Goal: Task Accomplishment & Management: Complete application form

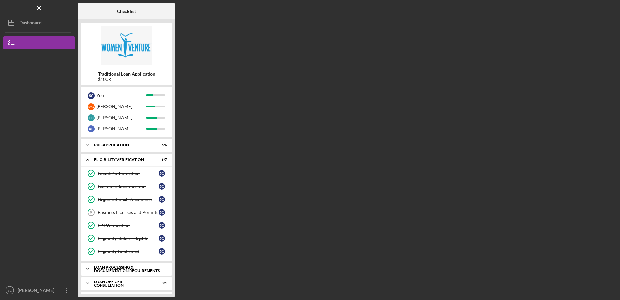
click at [130, 267] on div "Loan Processing & Documentation Requirements" at bounding box center [129, 268] width 70 height 7
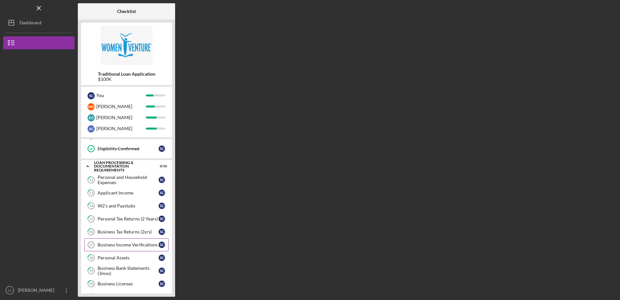
scroll to position [130, 0]
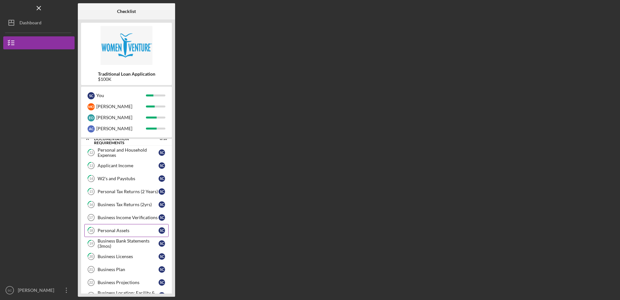
click at [111, 230] on div "Personal Assets" at bounding box center [128, 230] width 61 height 5
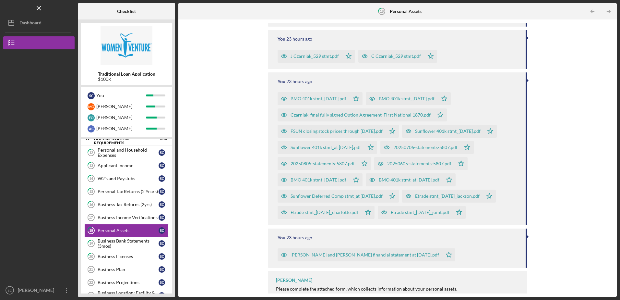
scroll to position [111, 0]
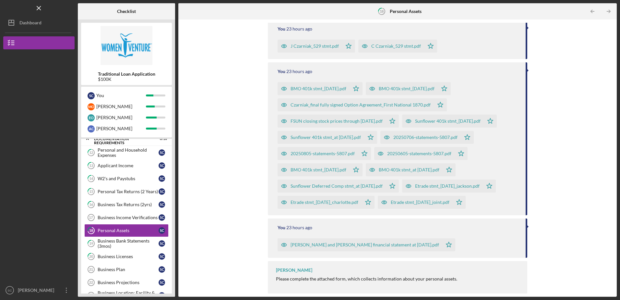
click at [319, 243] on div "[PERSON_NAME] and [PERSON_NAME] financial statement at [DATE].pdf" at bounding box center [365, 244] width 148 height 5
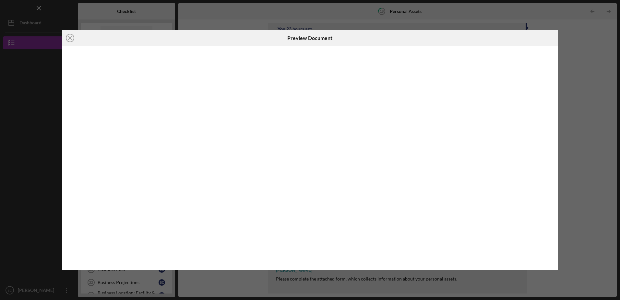
scroll to position [111, 0]
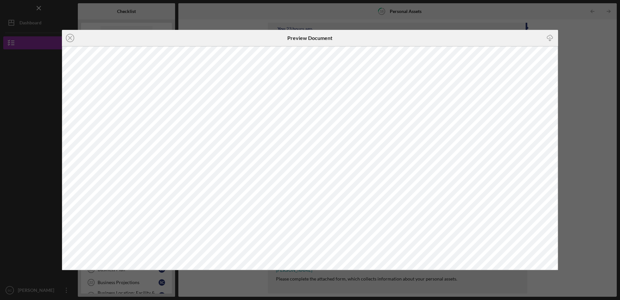
click at [578, 123] on div "Icon/Close Preview Document Icon/Download" at bounding box center [310, 150] width 620 height 300
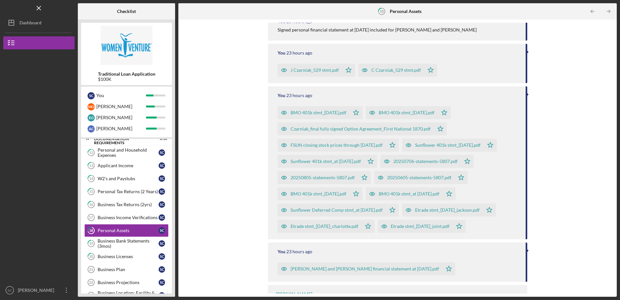
scroll to position [111, 0]
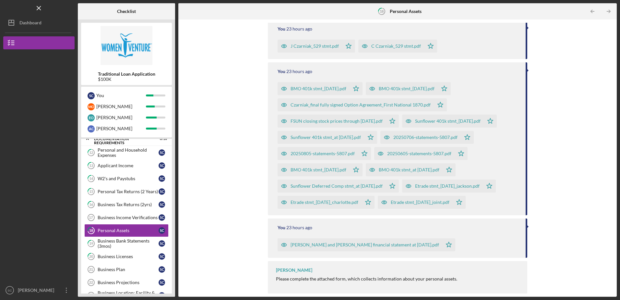
drag, startPoint x: 350, startPoint y: 243, endPoint x: 471, endPoint y: 241, distance: 120.6
click at [471, 241] on div "Scott and Adrienne Czarniak_personal financial statement at 8-31-2025.pdf Icon/…" at bounding box center [398, 243] width 241 height 16
click at [370, 244] on div "Scott and Adrienne Czarniak_personal financial statement at 8-31-2025.pdf" at bounding box center [365, 244] width 148 height 5
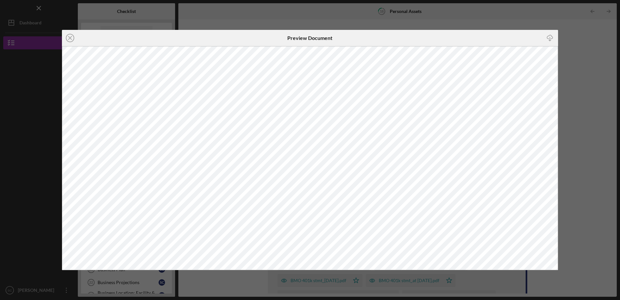
click at [580, 56] on div "Icon/Close Preview Document Icon/Download" at bounding box center [310, 150] width 620 height 300
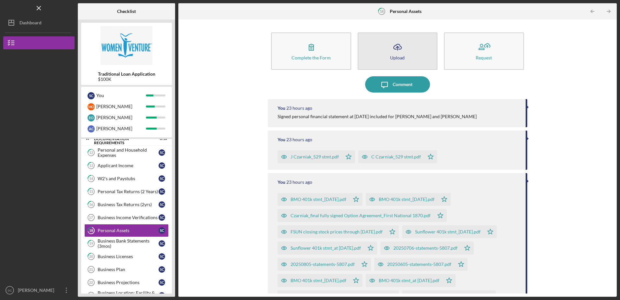
click at [395, 51] on icon "Icon/Upload" at bounding box center [397, 47] width 16 height 16
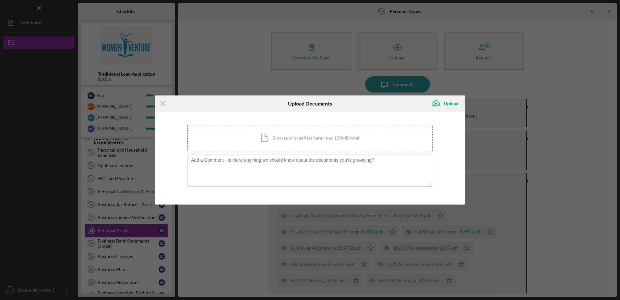
click at [279, 136] on div "Icon/Document Browse or drag files here (max 100MB total) Tap to choose files o…" at bounding box center [309, 138] width 245 height 27
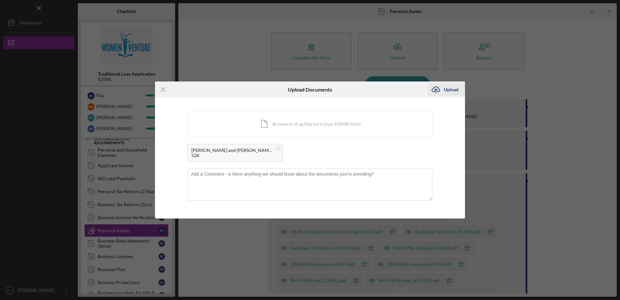
click at [444, 89] on div "Upload" at bounding box center [451, 89] width 15 height 13
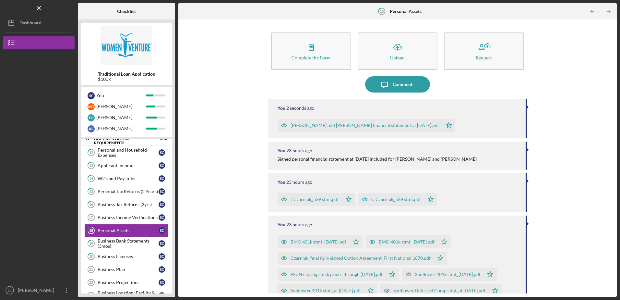
click at [586, 72] on div "Complete the Form Form Icon/Upload Upload Request Icon/Message Comment You 2 se…" at bounding box center [398, 158] width 432 height 270
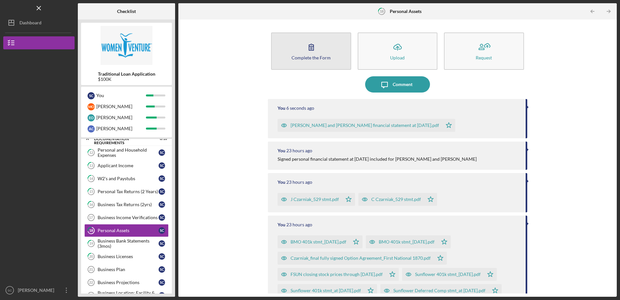
click at [318, 51] on icon "button" at bounding box center [311, 47] width 16 height 16
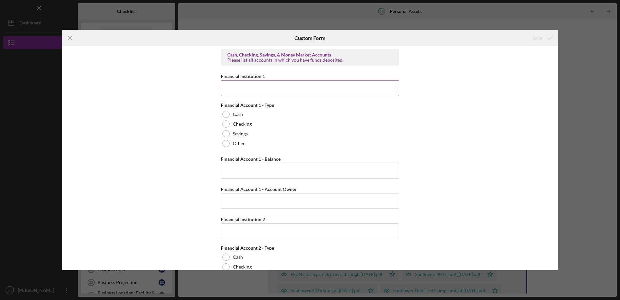
click at [265, 89] on input "Financial Institution 1" at bounding box center [310, 88] width 178 height 16
click at [71, 37] on line at bounding box center [70, 38] width 4 height 4
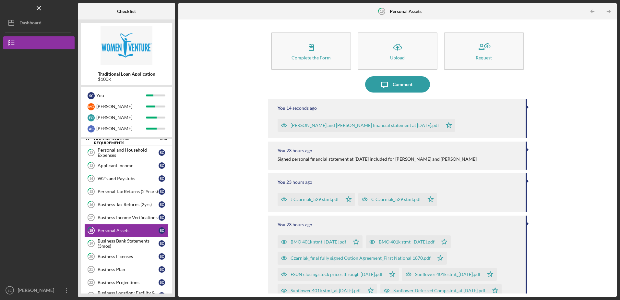
click at [240, 153] on div "Complete the Form Form Icon/Upload Upload Request Icon/Message Comment You 14 s…" at bounding box center [398, 158] width 432 height 270
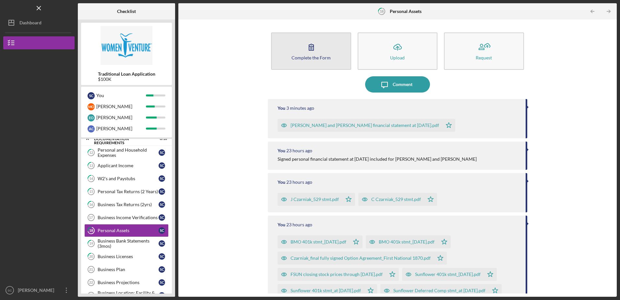
click at [316, 50] on icon "button" at bounding box center [311, 47] width 16 height 16
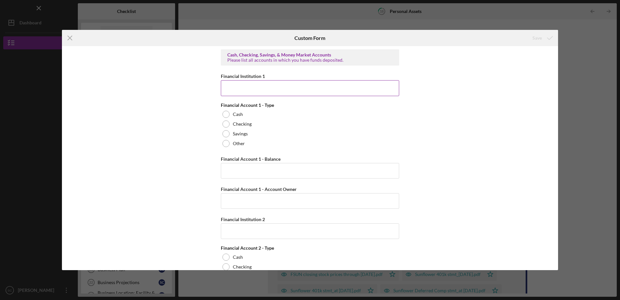
click at [301, 85] on input "Financial Institution 1" at bounding box center [310, 88] width 178 height 16
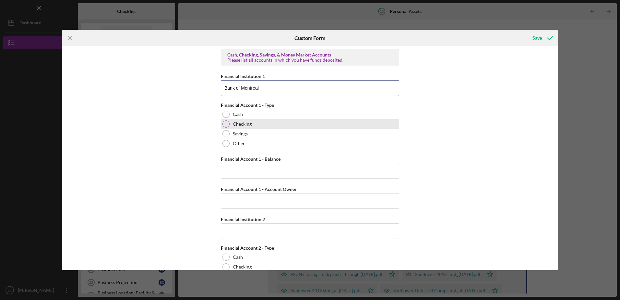
type input "Bank of Montreal"
click at [227, 124] on div at bounding box center [225, 123] width 7 height 7
click at [236, 172] on input "Financial Account 1 - Balance" at bounding box center [310, 171] width 178 height 16
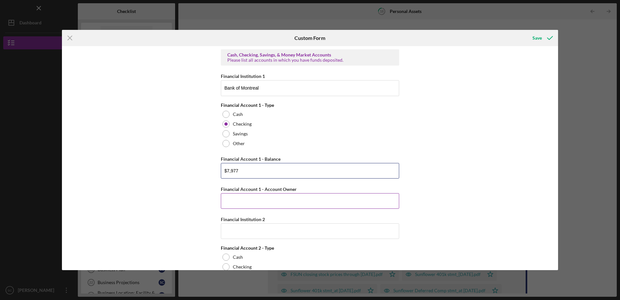
type input "$7,977"
click at [269, 202] on input "Financial Account 1 - Account Owner" at bounding box center [310, 201] width 178 height 16
type input "Scott and Adrienne Czarniak"
click at [276, 229] on input "Financial Institution 2" at bounding box center [310, 231] width 178 height 16
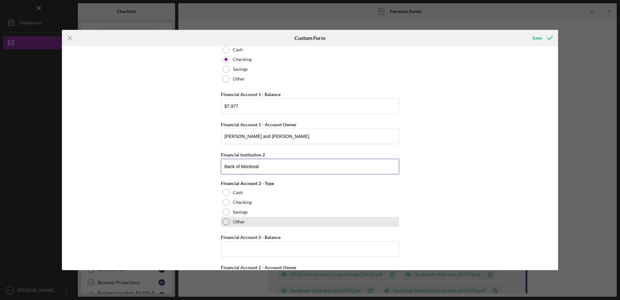
scroll to position [65, 0]
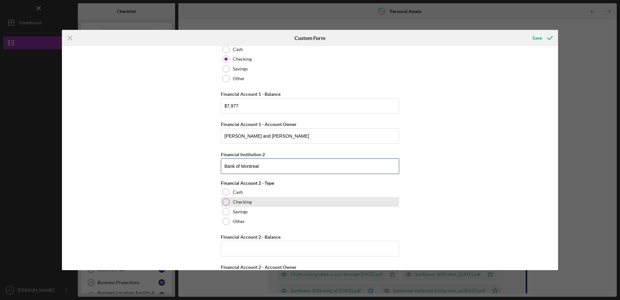
type input "Bank of Montreal"
click at [243, 201] on label "Checking" at bounding box center [242, 201] width 19 height 5
click at [247, 248] on input "Financial Account 2 - Balance" at bounding box center [310, 249] width 178 height 16
type input "$7,495"
click at [425, 211] on div "Cash, Checking, Savings, & Money Market Accounts Please list all accounts in wh…" at bounding box center [310, 157] width 496 height 223
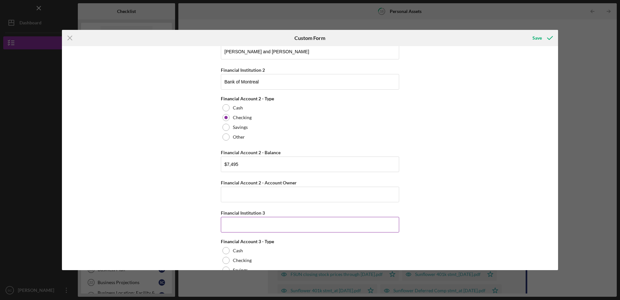
scroll to position [162, 0]
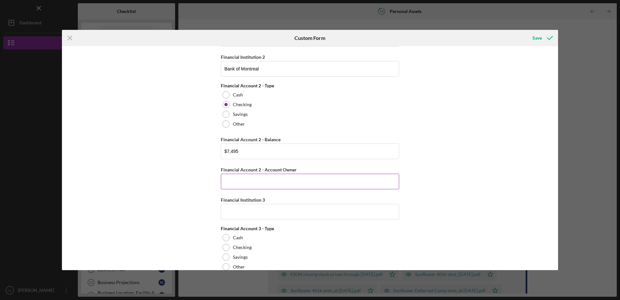
click at [247, 184] on input "Financial Account 2 - Account Owner" at bounding box center [310, 181] width 178 height 16
type input "Scott and Adrienne Czarniak"
click at [456, 162] on div "Cash, Checking, Savings, & Money Market Accounts Please list all accounts in wh…" at bounding box center [310, 157] width 496 height 223
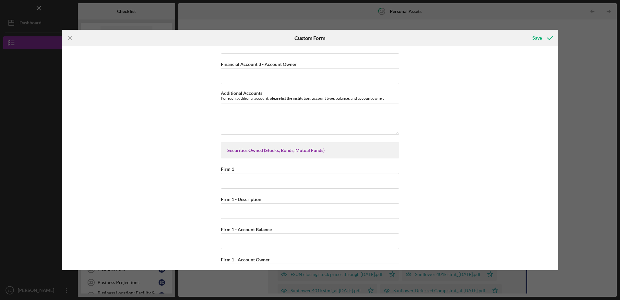
scroll to position [421, 0]
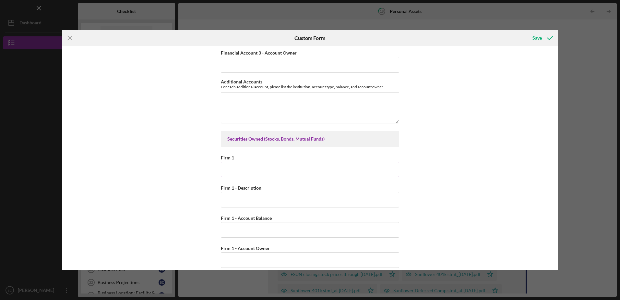
click at [262, 167] on input "Firm 1" at bounding box center [310, 169] width 178 height 16
type input "Etrade"
click at [244, 200] on input "Firm 1 - Description" at bounding box center [310, 200] width 178 height 16
type input "Brokerage accounts"
click at [261, 230] on input "Firm 1 - Account Balance" at bounding box center [310, 230] width 178 height 16
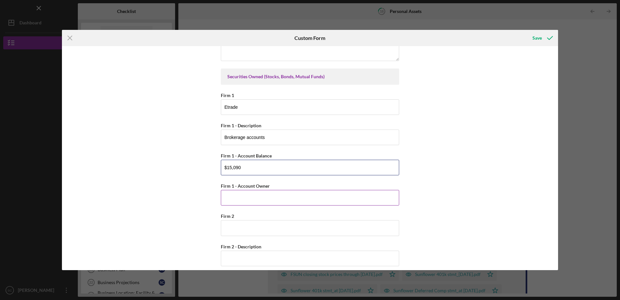
scroll to position [486, 0]
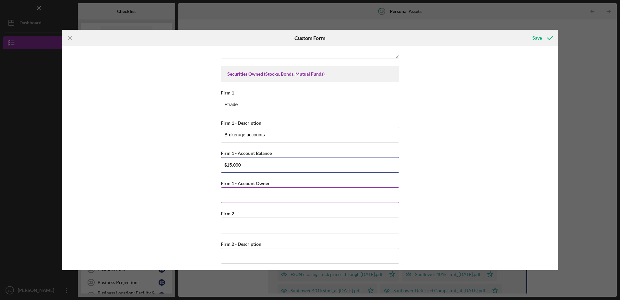
type input "$15,090"
click at [253, 198] on input "Firm 1 - Account Owner" at bounding box center [310, 195] width 178 height 16
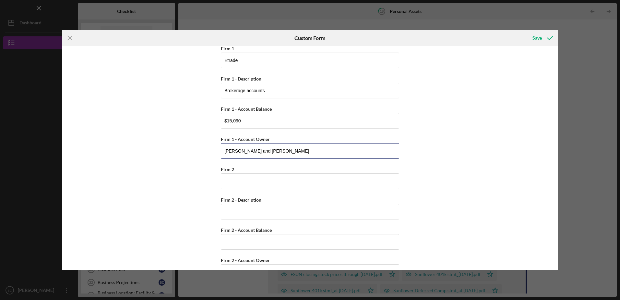
scroll to position [519, 0]
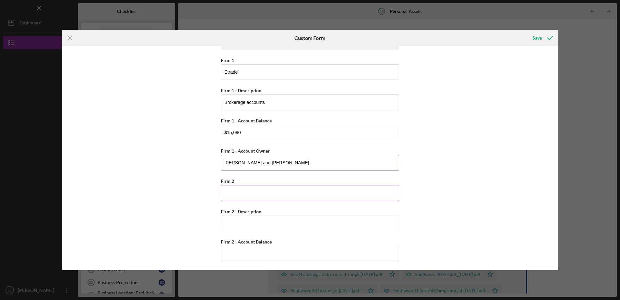
type input "Scott and Adrienne Czarniak"
click at [258, 192] on input "Firm 2" at bounding box center [310, 193] width 178 height 16
type input "S"
type input "f"
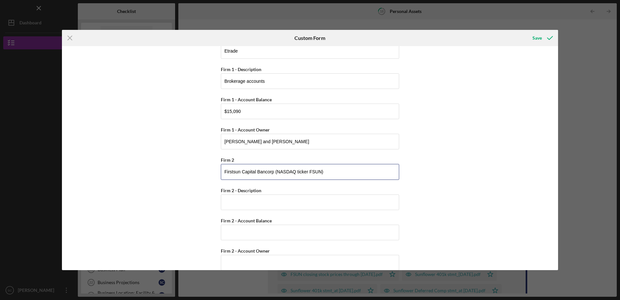
scroll to position [551, 0]
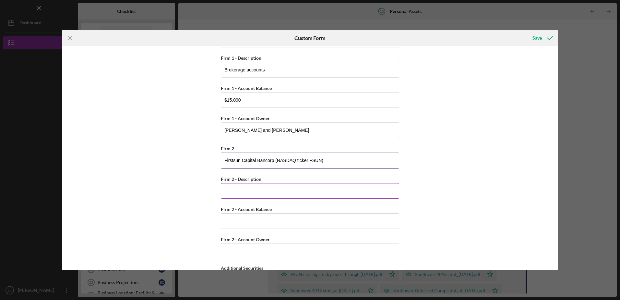
type input "Firstsun Capital Bancorp (NASDAQ ticker FSUN)"
click at [249, 192] on input "Firm 2 - Description" at bounding box center [310, 191] width 178 height 16
type input "Vested Stock Options"
click at [256, 220] on input "Firm 2 - Account Balance" at bounding box center [310, 221] width 178 height 16
type input "$828,395"
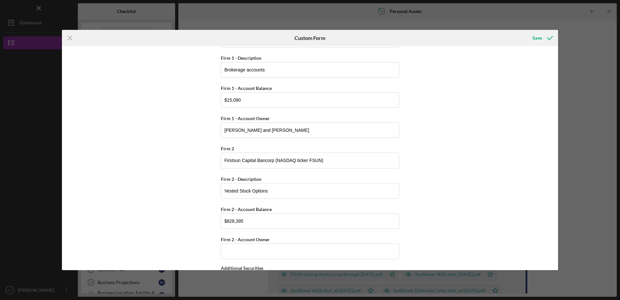
click at [438, 187] on div "Cash, Checking, Savings, & Money Market Accounts Please list all accounts in wh…" at bounding box center [310, 157] width 496 height 223
click at [282, 245] on input "Firm 2 - Account Owner" at bounding box center [310, 251] width 178 height 16
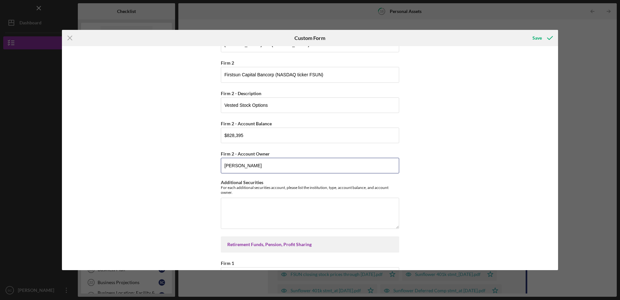
scroll to position [648, 0]
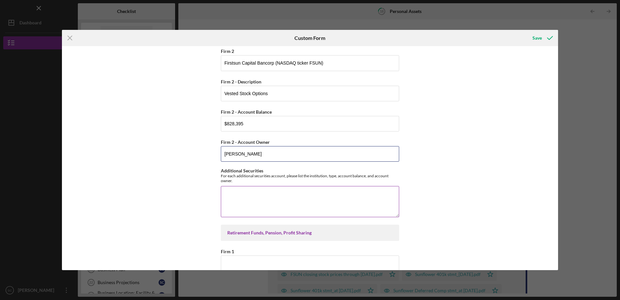
type input "[PERSON_NAME]"
click at [241, 193] on textarea "Additional Securities" at bounding box center [310, 201] width 178 height 31
click at [322, 192] on textarea "$127,621 vested Deferred Compensation -" at bounding box center [310, 201] width 178 height 31
drag, startPoint x: 308, startPoint y: 193, endPoint x: 314, endPoint y: 196, distance: 6.0
click at [308, 193] on textarea "$127,621 vested Deferred Compensation, Principal Financial Group," at bounding box center [310, 201] width 178 height 31
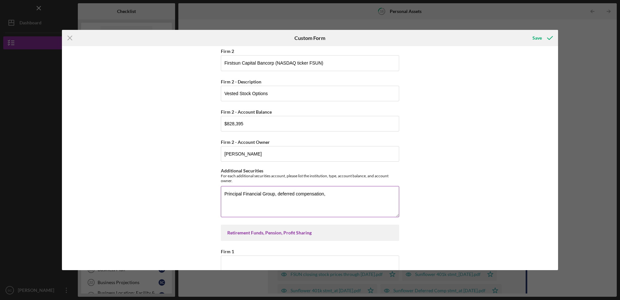
click at [340, 193] on textarea "Principal Financial Group, deferred compensation," at bounding box center [310, 201] width 178 height 31
type textarea "Principal Financial Group, deferred compensation, $127,651, Scott Czarniak"
click at [435, 193] on div "Cash, Checking, Savings, & Money Market Accounts Please list all accounts in wh…" at bounding box center [310, 157] width 496 height 223
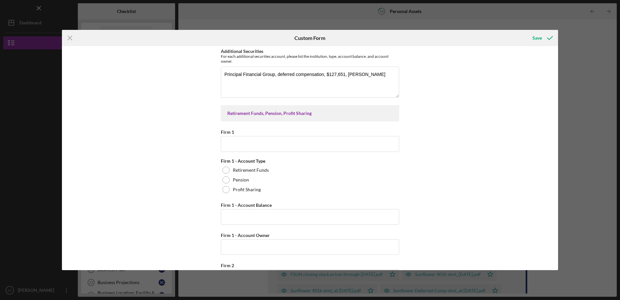
scroll to position [778, 0]
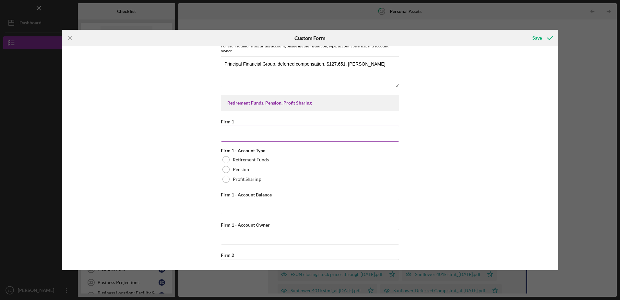
click at [254, 134] on input "Firm 1" at bounding box center [310, 133] width 178 height 16
type input "Empower"
click at [233, 159] on label "Retirement Funds" at bounding box center [251, 159] width 36 height 5
click at [245, 204] on input "Firm 1 - Account Balance" at bounding box center [310, 206] width 178 height 16
type input "$567,356"
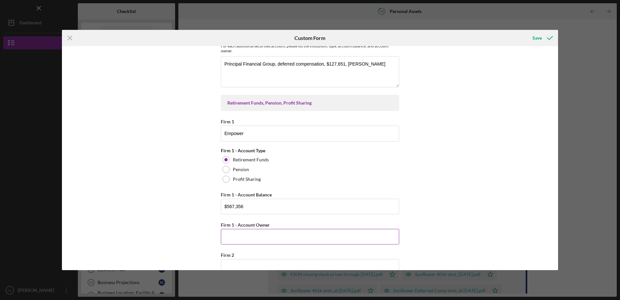
click at [250, 236] on input "Firm 1 - Account Owner" at bounding box center [310, 237] width 178 height 16
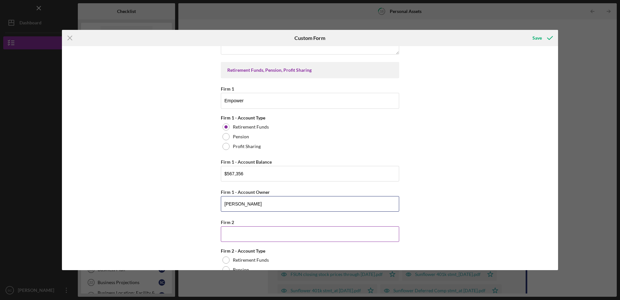
scroll to position [843, 0]
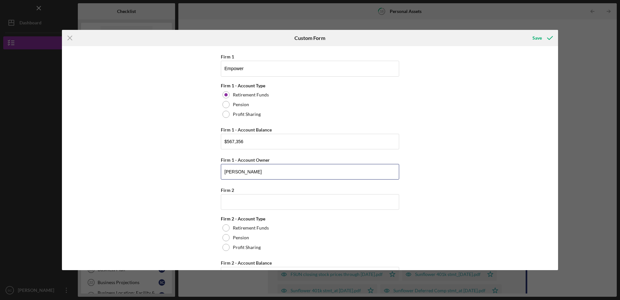
type input "[PERSON_NAME]"
click at [269, 70] on input "Empower" at bounding box center [310, 69] width 178 height 16
type input "E"
type input "BMO 401k, Empower"
click at [277, 70] on input "BMO 401k, Empower" at bounding box center [310, 69] width 178 height 16
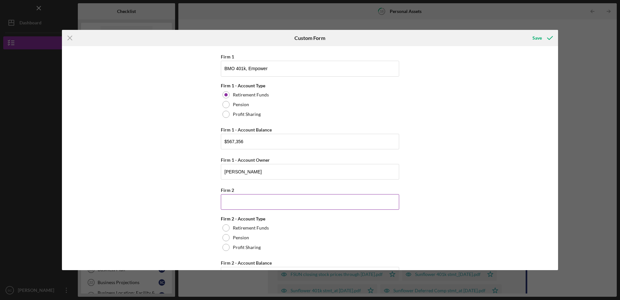
click at [252, 198] on input "Firm 2" at bounding box center [310, 202] width 178 height 16
type input "P"
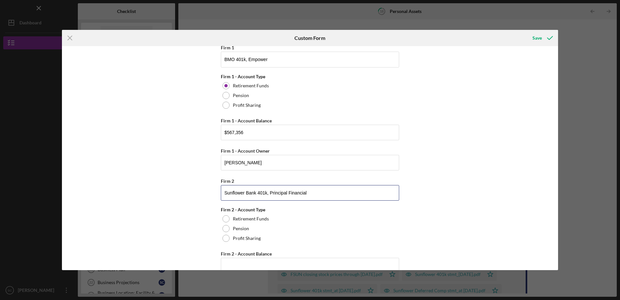
scroll to position [940, 0]
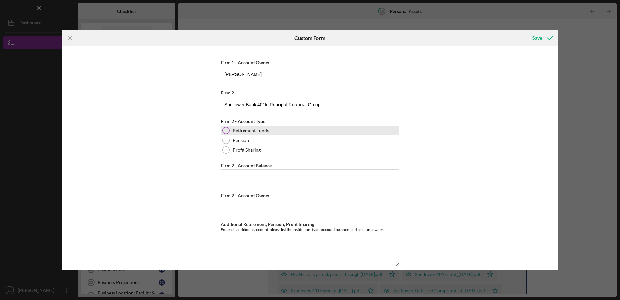
type input "Sunflower Bank 401k, Principal Financial Group"
click at [238, 131] on label "Retirement Funds" at bounding box center [251, 130] width 36 height 5
click at [249, 181] on input "Firm 2 - Account Balance" at bounding box center [310, 177] width 178 height 16
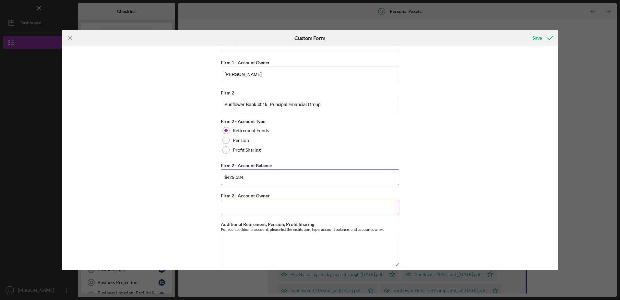
type input "$429,584"
click at [270, 205] on input "Firm 2 - Account Owner" at bounding box center [310, 207] width 178 height 16
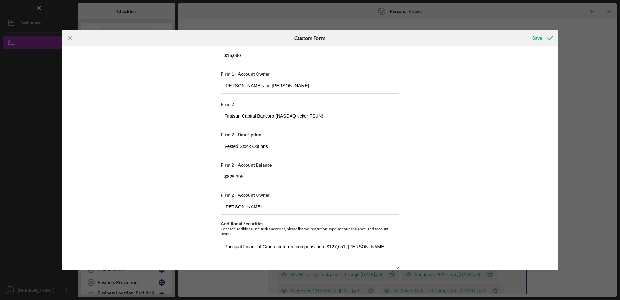
scroll to position [648, 0]
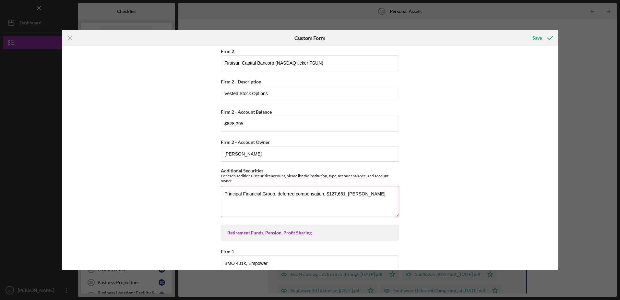
type input "[PERSON_NAME]"
click at [384, 196] on textarea "Principal Financial Group, deferred compensation, $127,651, Scott Czarniak" at bounding box center [310, 201] width 178 height 31
type textarea "Principal Financial Group, deferred compensation, $127,651, Scott Czarniak NM 5…"
click at [410, 185] on div "Cash, Checking, Savings, & Money Market Accounts Please list all accounts in wh…" at bounding box center [310, 157] width 496 height 223
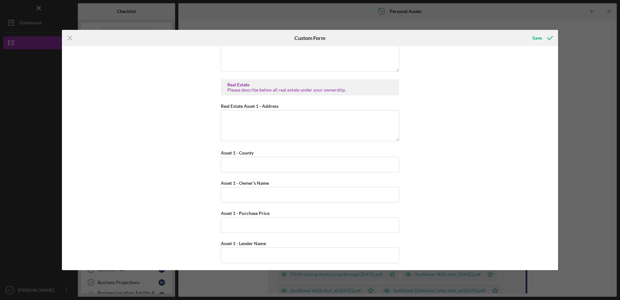
scroll to position [1135, 0]
click at [268, 115] on textarea "Real Estate Asset 1 - Address" at bounding box center [310, 125] width 178 height 31
type textarea "12118 Coral Dawn RD NE, Albuquerque, NM 87122"
click at [262, 162] on input "Asset 1 - County" at bounding box center [310, 164] width 178 height 16
type input "Bernalillo"
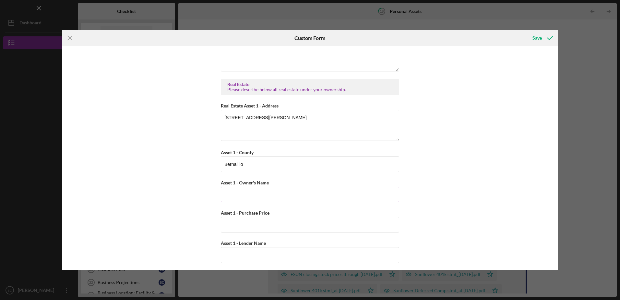
click at [254, 196] on input "Asset 1 - Owner's Name" at bounding box center [310, 194] width 178 height 16
type input "Scott and Adrienne Czarniak"
click at [273, 223] on input "Asset 1 - Purchase Price" at bounding box center [310, 225] width 178 height 16
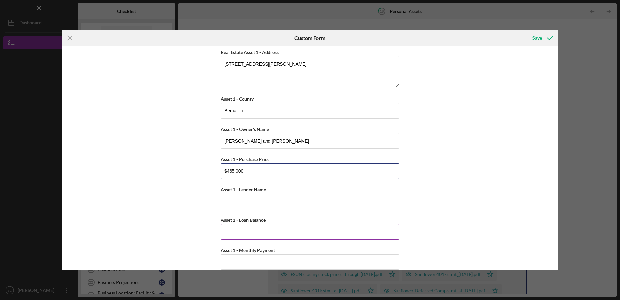
scroll to position [1200, 0]
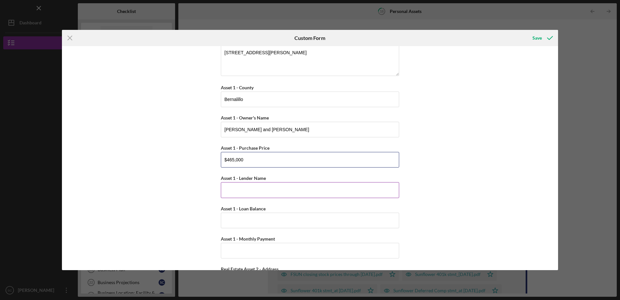
type input "$465,000"
click at [259, 190] on input "Asset 1 - Lender Name" at bounding box center [310, 190] width 178 height 16
click at [247, 218] on input "Asset 1 - Loan Balance" at bounding box center [310, 220] width 178 height 16
type input "$333,876"
click at [246, 190] on input "Asset 1 - Lender Name" at bounding box center [310, 190] width 178 height 16
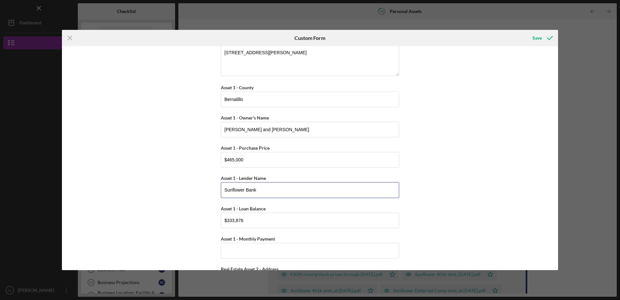
type input "Sunflower Bank"
click at [446, 167] on div "Cash, Checking, Savings, & Money Market Accounts Please list all accounts in wh…" at bounding box center [310, 157] width 496 height 223
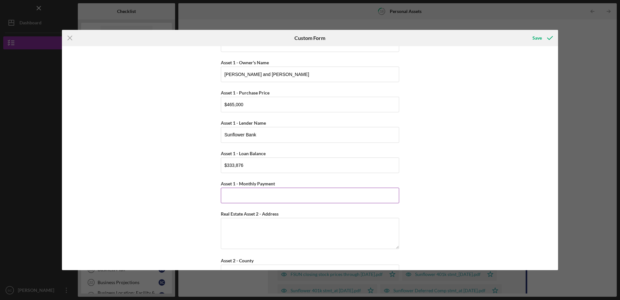
scroll to position [1264, 0]
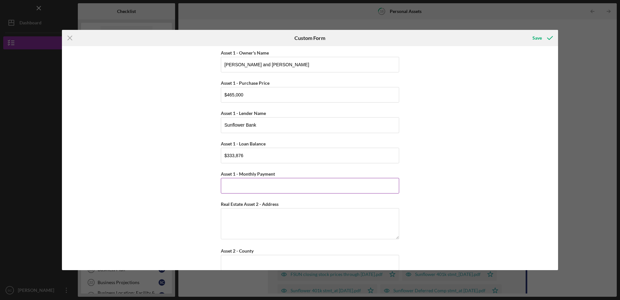
click at [252, 184] on input "Asset 1 - Monthly Payment" at bounding box center [310, 186] width 178 height 16
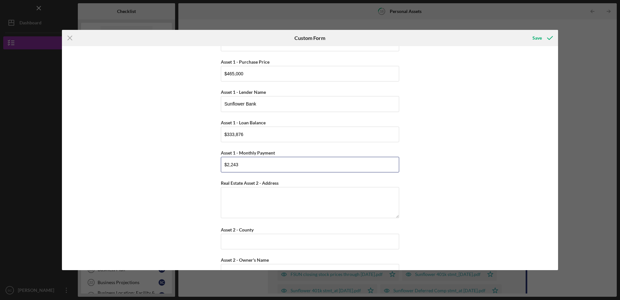
scroll to position [1297, 0]
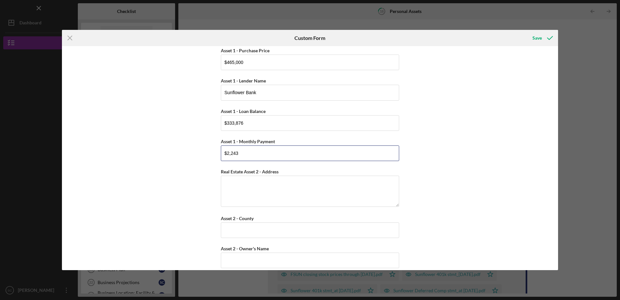
type input "$2,243"
click at [439, 154] on div "Cash, Checking, Savings, & Money Market Accounts Please list all accounts in wh…" at bounding box center [310, 157] width 496 height 223
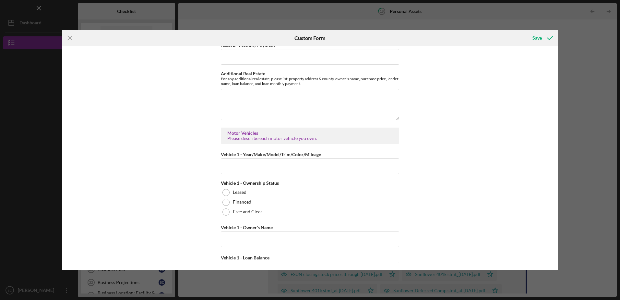
scroll to position [1654, 0]
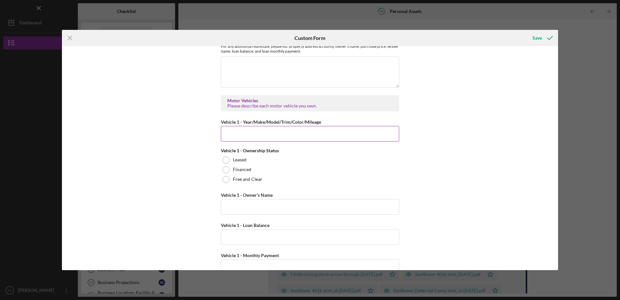
click at [268, 132] on input "Vehicle 1 - Year/Make/Model/Trim/Color/Mileage" at bounding box center [310, 134] width 178 height 16
type input "2016 Chevrolet Silverado 2500HD LTZ"
click at [463, 166] on div "Cash, Checking, Savings, & Money Market Accounts Please list all accounts in wh…" at bounding box center [310, 157] width 496 height 223
click at [240, 179] on label "Free and Clear" at bounding box center [248, 178] width 30 height 5
click at [243, 209] on input "Vehicle 1 - Owner's Name" at bounding box center [310, 207] width 178 height 16
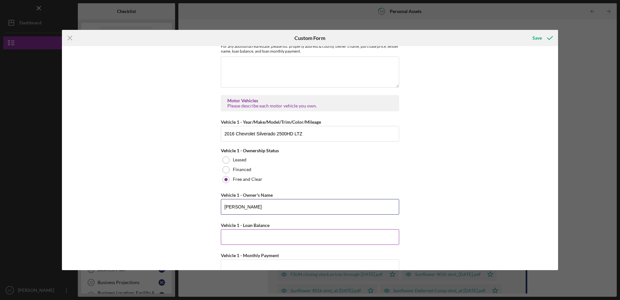
type input "[PERSON_NAME]"
click at [262, 237] on input "Vehicle 1 - Loan Balance" at bounding box center [310, 237] width 178 height 16
type input "$0"
click at [472, 180] on div "Cash, Checking, Savings, & Money Market Accounts Please list all accounts in wh…" at bounding box center [310, 157] width 496 height 223
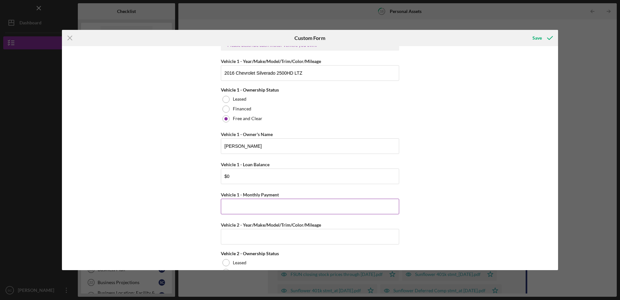
scroll to position [1718, 0]
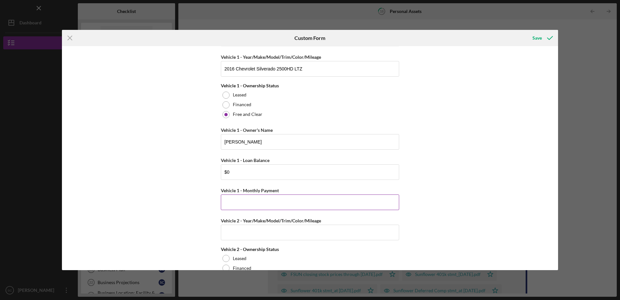
click at [252, 204] on input "Vehicle 1 - Monthly Payment" at bounding box center [310, 202] width 178 height 16
type input "$0"
click at [434, 191] on div "Cash, Checking, Savings, & Money Market Accounts Please list all accounts in wh…" at bounding box center [310, 157] width 496 height 223
click at [272, 233] on input "Vehicle 2 - Year/Make/Model/Trim/Color/Mileage" at bounding box center [310, 232] width 178 height 16
type input "2020 Audi SQ7"
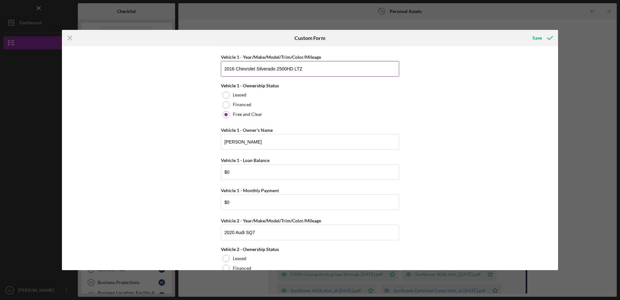
click at [326, 71] on input "2016 Chevrolet Silverado 2500HD LTZ" at bounding box center [310, 69] width 178 height 16
click at [323, 68] on input "2016 Chevrolet Silverado 2500HD LTZ, Grey, 214525" at bounding box center [310, 69] width 178 height 16
type input "2016 Chevrolet Silverado 2500HD LTZ, Grey, 214,525"
click at [443, 124] on div "Cash, Checking, Savings, & Money Market Accounts Please list all accounts in wh…" at bounding box center [310, 157] width 496 height 223
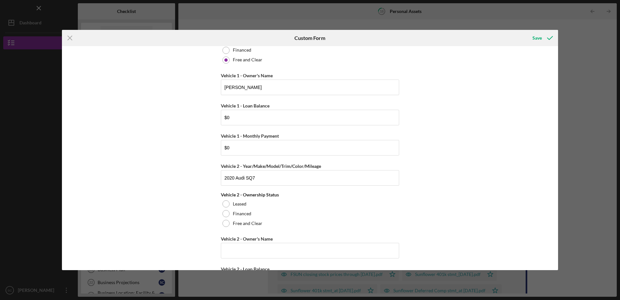
scroll to position [1783, 0]
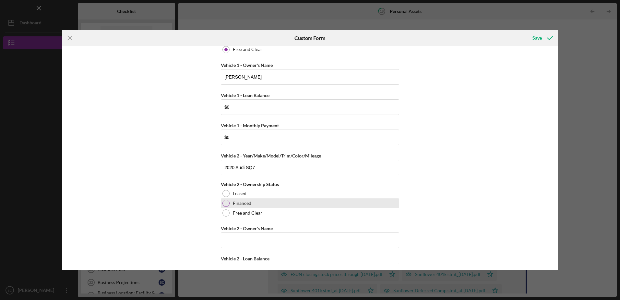
click at [238, 204] on label "Financed" at bounding box center [242, 202] width 18 height 5
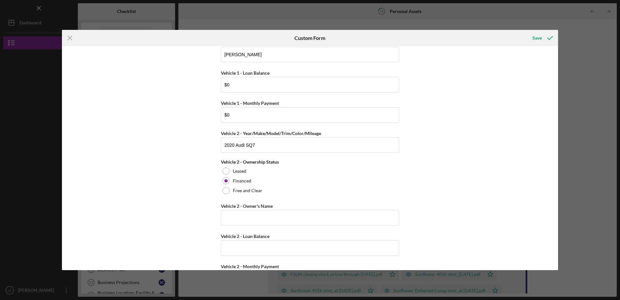
scroll to position [1816, 0]
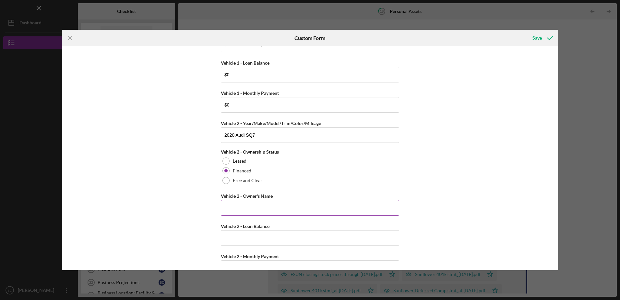
click at [275, 209] on input "Vehicle 2 - Owner's Name" at bounding box center [310, 208] width 178 height 16
type input "Scott and Adrienne Czarniak"
click at [261, 236] on input "Vehicle 2 - Loan Balance" at bounding box center [310, 238] width 178 height 16
type input "$16,715"
click at [431, 185] on div "Cash, Checking, Savings, & Money Market Accounts Please list all accounts in wh…" at bounding box center [310, 157] width 496 height 223
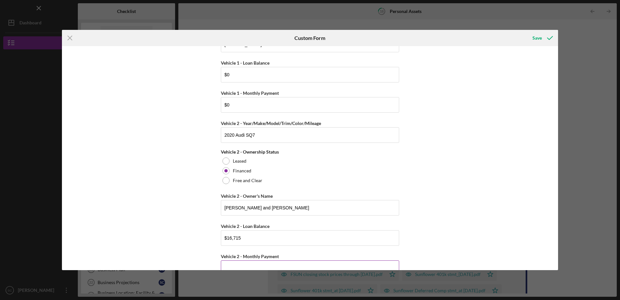
click at [279, 261] on input "Vehicle 2 - Monthly Payment" at bounding box center [310, 268] width 178 height 16
type input "$1,225"
click at [481, 162] on div "Cash, Checking, Savings, & Money Market Accounts Please list all accounts in wh…" at bounding box center [310, 157] width 496 height 223
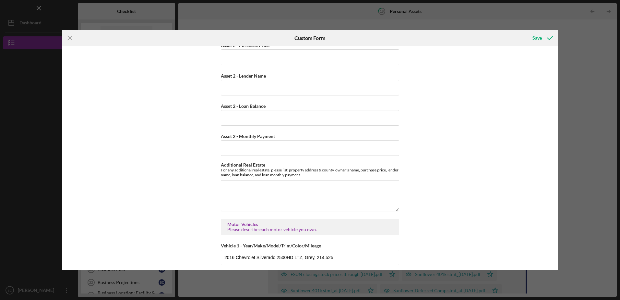
scroll to position [1557, 0]
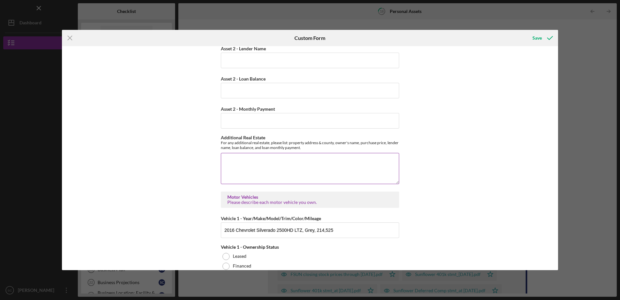
click at [252, 159] on textarea "Additional Real Estate" at bounding box center [310, 168] width 178 height 31
type textarea "H"
type textarea "n"
type textarea "2nd lien HELOC on 12118 Coral Dawn RD NE, Albuquerque, NM 87122, current balanc…"
click at [451, 165] on div "Cash, Checking, Savings, & Money Market Accounts Please list all accounts in wh…" at bounding box center [310, 157] width 496 height 223
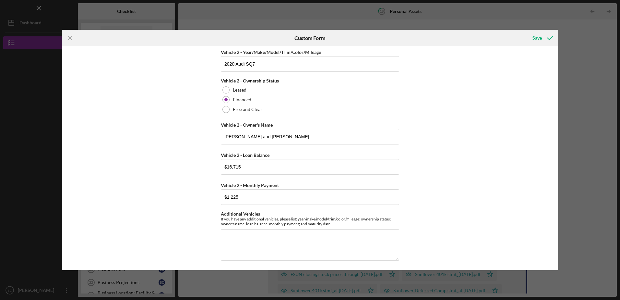
scroll to position [1888, 0]
click at [486, 141] on div "Cash, Checking, Savings, & Money Market Accounts Please list all accounts in wh…" at bounding box center [310, 157] width 496 height 223
click at [256, 233] on textarea "Additional Vehicles" at bounding box center [310, 243] width 178 height 31
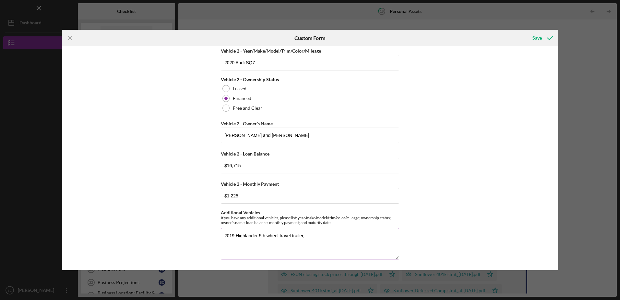
click at [306, 236] on textarea "2019 Highlander 5th wheel travel trailer," at bounding box center [310, 243] width 178 height 31
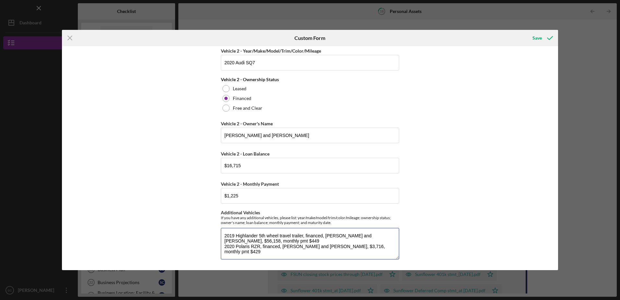
type textarea "2019 Highlander 5th wheel travel trailer, financed, Scott and Adrienne Czarniak…"
click at [445, 194] on div "Cash, Checking, Savings, & Money Market Accounts Please list all accounts in wh…" at bounding box center [310, 157] width 496 height 223
drag, startPoint x: 440, startPoint y: 172, endPoint x: 446, endPoint y: 166, distance: 9.2
click at [441, 171] on div "Cash, Checking, Savings, & Money Market Accounts Please list all accounts in wh…" at bounding box center [310, 157] width 496 height 223
click at [542, 38] on icon "submit" at bounding box center [550, 38] width 16 height 16
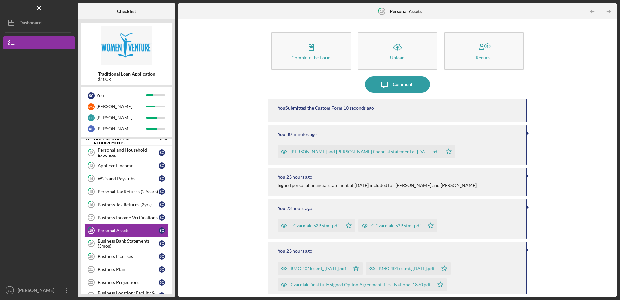
click at [551, 129] on div "Complete the Form Form Icon/Upload Upload Request Icon/Message Comment You Subm…" at bounding box center [398, 158] width 432 height 270
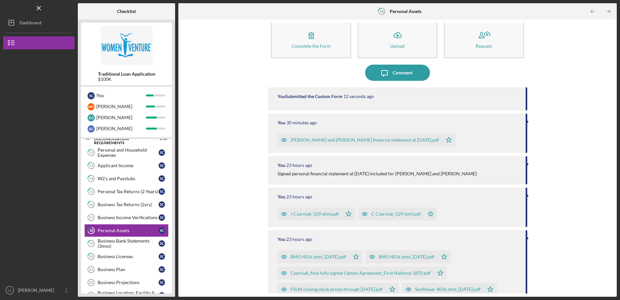
scroll to position [32, 0]
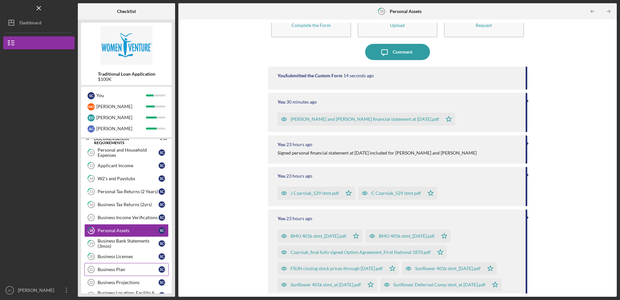
click at [119, 268] on div "Business Plan" at bounding box center [128, 269] width 61 height 5
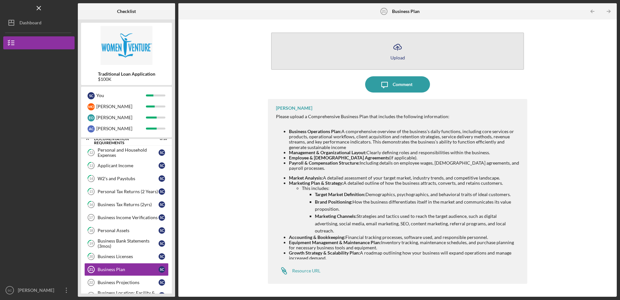
click at [370, 51] on button "Icon/Upload Upload" at bounding box center [397, 50] width 253 height 37
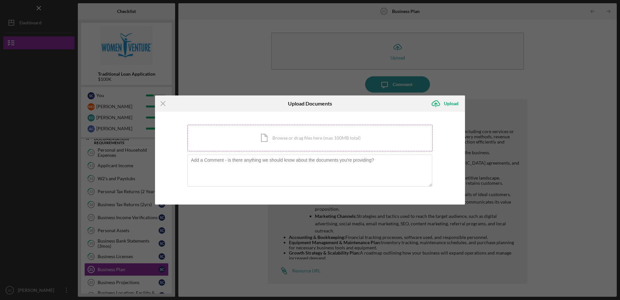
click at [289, 137] on div "Icon/Document Browse or drag files here (max 100MB total) Tap to choose files o…" at bounding box center [309, 138] width 245 height 27
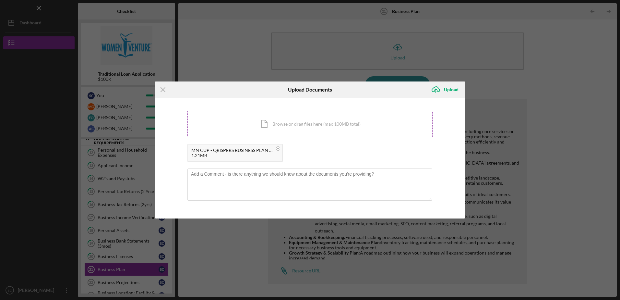
click at [287, 120] on div "Icon/Document Browse or drag files here (max 100MB total) Tap to choose files o…" at bounding box center [309, 124] width 245 height 27
click at [450, 89] on div "Upload" at bounding box center [451, 89] width 15 height 13
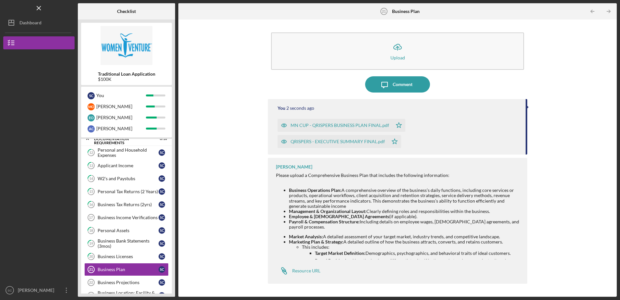
click at [577, 115] on div "Icon/Upload Upload Icon/Message Comment You 2 seconds ago MN CUP - QRISPERS BUS…" at bounding box center [398, 158] width 432 height 270
click at [220, 170] on div "Icon/Upload Upload Icon/Message Comment You 3 seconds ago MN CUP - QRISPERS BUS…" at bounding box center [398, 158] width 432 height 270
click at [122, 255] on div "Business Licenses" at bounding box center [128, 256] width 61 height 5
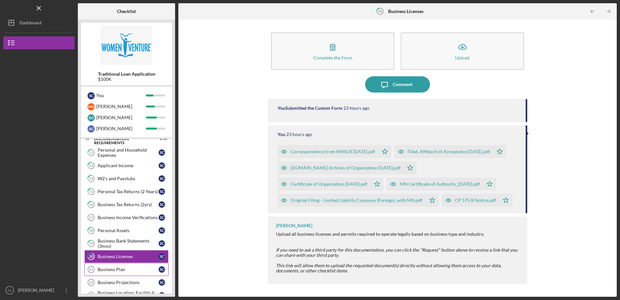
click at [116, 267] on div "Business Plan" at bounding box center [128, 269] width 61 height 5
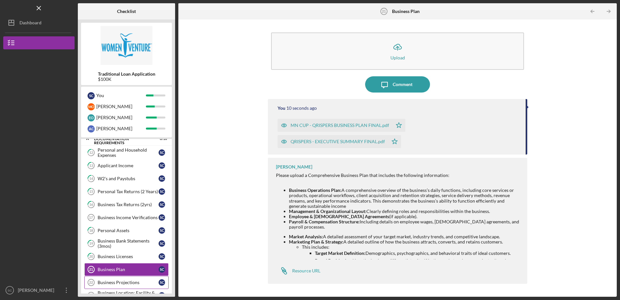
click at [122, 280] on div "Business Projections" at bounding box center [128, 281] width 61 height 5
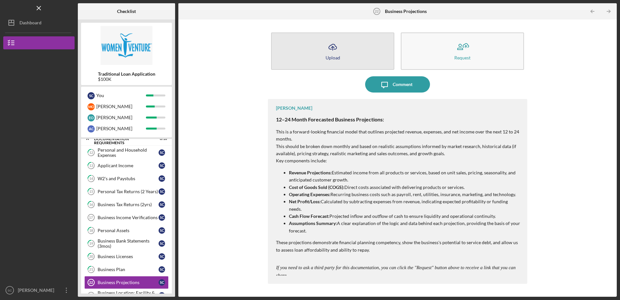
click at [331, 51] on icon "Icon/Upload" at bounding box center [333, 47] width 16 height 16
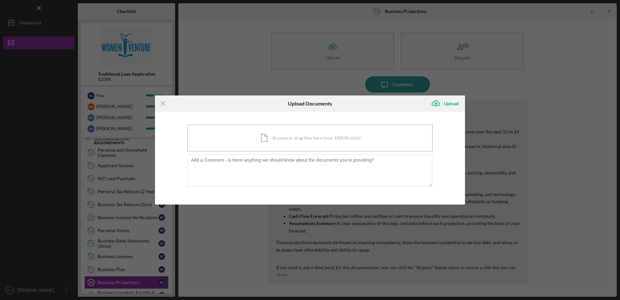
click at [287, 137] on div "Icon/Document Browse or drag files here (max 100MB total) Tap to choose files o…" at bounding box center [309, 138] width 245 height 27
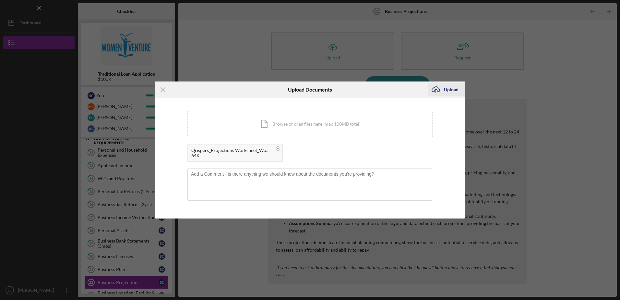
click at [451, 90] on div "Upload" at bounding box center [451, 89] width 15 height 13
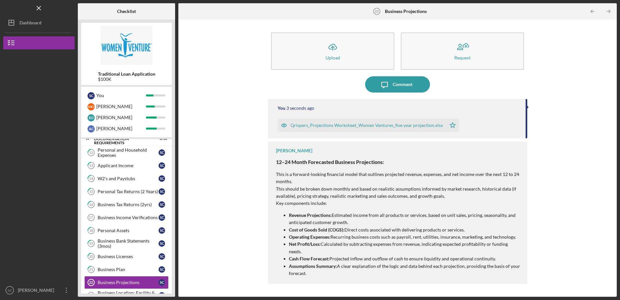
click at [238, 235] on div "Icon/Upload Upload Request Icon/Message Comment You 3 seconds ago Qrispers_Proj…" at bounding box center [398, 158] width 432 height 270
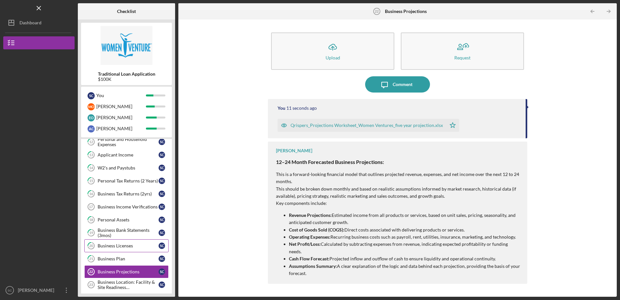
scroll to position [130, 0]
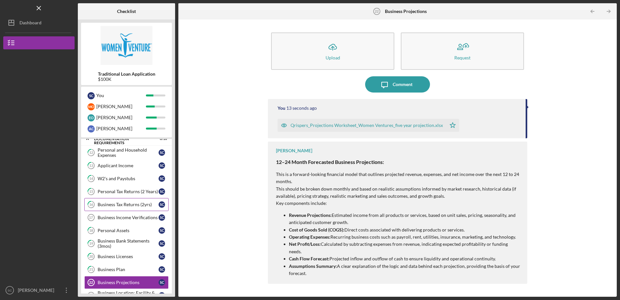
click at [120, 204] on div "Business Tax Returns (2yrs)" at bounding box center [128, 204] width 61 height 5
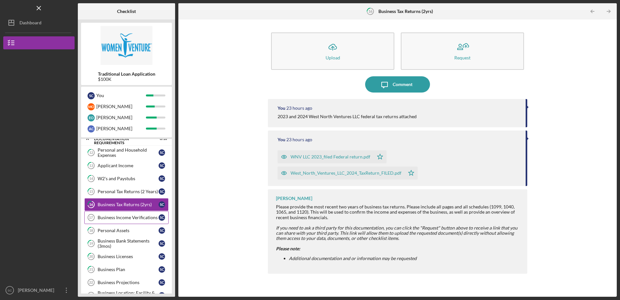
click at [124, 216] on div "Business Income Verifications" at bounding box center [128, 217] width 61 height 5
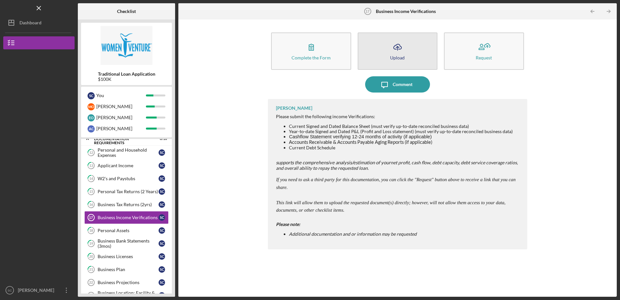
click at [397, 52] on icon "Icon/Upload" at bounding box center [397, 47] width 16 height 16
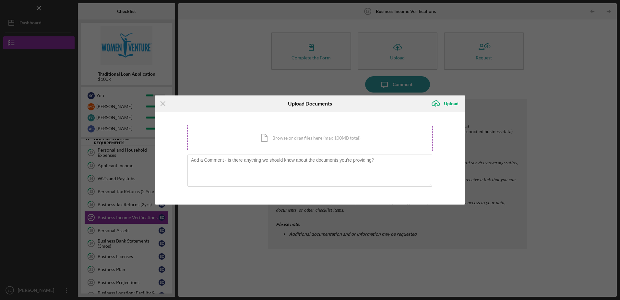
click at [279, 138] on div "Icon/Document Browse or drag files here (max 100MB total) Tap to choose files o…" at bounding box center [309, 138] width 245 height 27
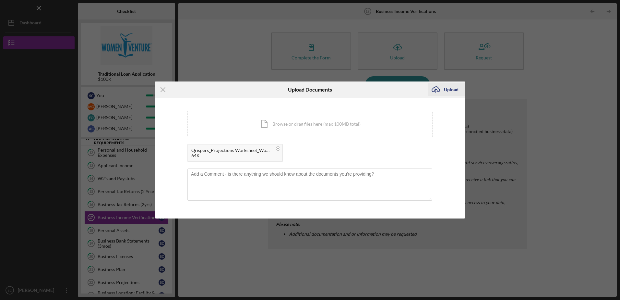
click at [450, 89] on div "Upload" at bounding box center [451, 89] width 15 height 13
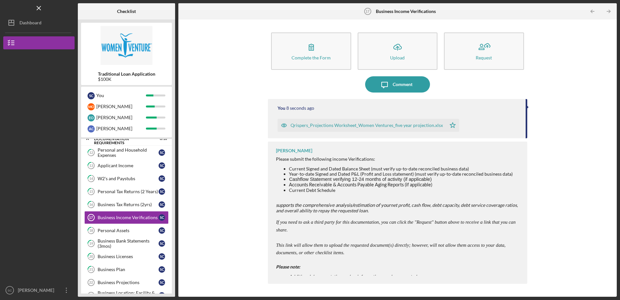
click at [570, 100] on div "Complete the Form Form Icon/Upload Upload Request Icon/Message Comment You 8 se…" at bounding box center [398, 158] width 432 height 270
click at [564, 65] on div "Complete the Form Form Icon/Upload Upload Request Icon/Message Comment You 13 s…" at bounding box center [398, 158] width 432 height 270
click at [131, 281] on div "Business Projections" at bounding box center [128, 281] width 61 height 5
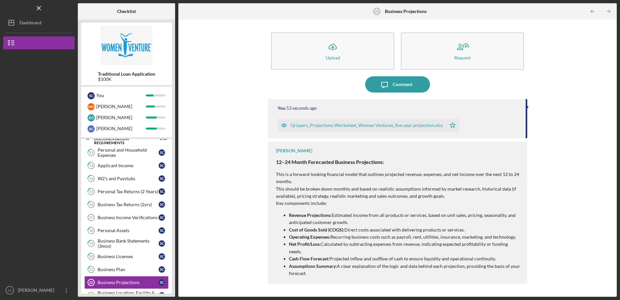
click at [174, 240] on div "Traditional Loan Application $100K S C You M O Mike E O Erin A C Adrienne Icon/…" at bounding box center [126, 157] width 97 height 277
click at [232, 101] on div "Icon/Upload Upload Request Icon/Message Comment You 56 seconds ago Qrispers_Pro…" at bounding box center [398, 158] width 432 height 270
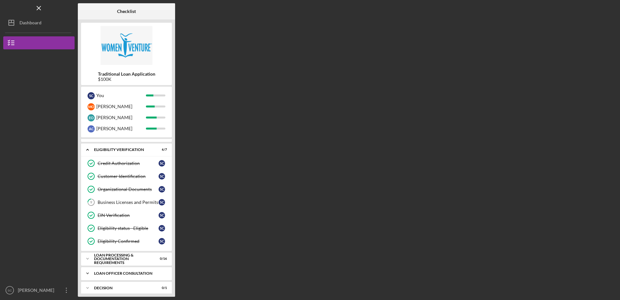
scroll to position [15, 0]
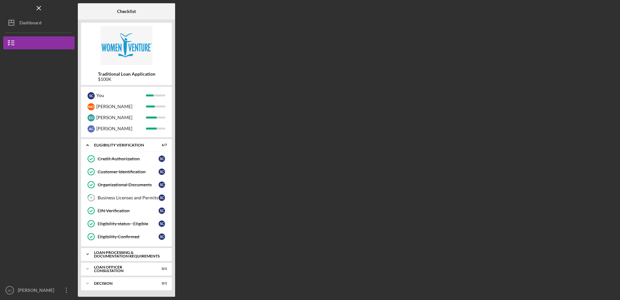
click at [110, 224] on div "Loan Processing & Documentation Requirements" at bounding box center [129, 253] width 70 height 7
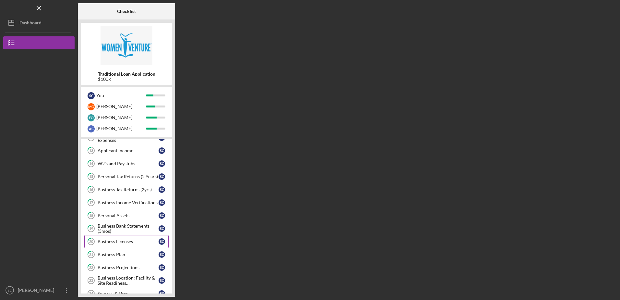
scroll to position [144, 0]
click at [125, 202] on div "Business Income Verifications" at bounding box center [128, 202] width 61 height 5
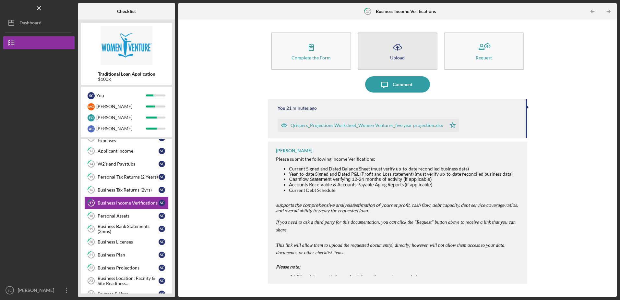
click at [308, 55] on div "Upload" at bounding box center [397, 57] width 15 height 5
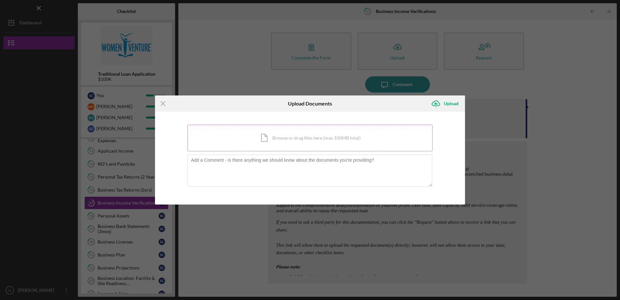
click at [308, 132] on div "Icon/Document Browse or drag files here (max 100MB total) Tap to choose files o…" at bounding box center [309, 138] width 245 height 27
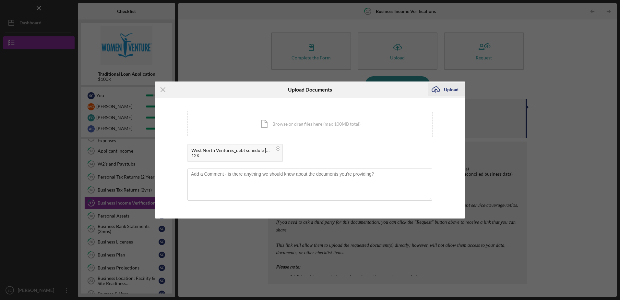
click at [308, 89] on div "Upload" at bounding box center [451, 89] width 15 height 13
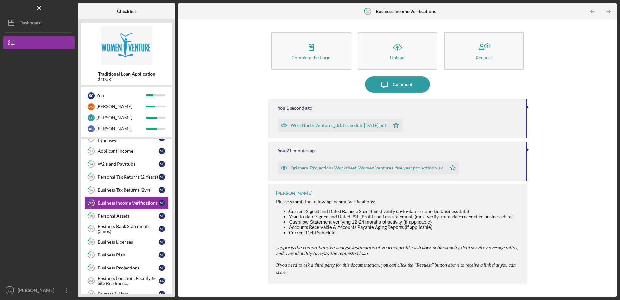
click at [308, 124] on div "Complete the Form Form Icon/Upload Upload Request Icon/Message Comment You 1 se…" at bounding box center [398, 158] width 432 height 270
click at [308, 107] on div "Complete the Form Form Icon/Upload Upload Request Icon/Message Comment You 1 se…" at bounding box center [398, 158] width 432 height 270
click at [235, 68] on div "Complete the Form Form Icon/Upload Upload Request Icon/Message Comment You 8 se…" at bounding box center [398, 158] width 432 height 270
click at [122, 189] on div "Business Tax Returns (2yrs)" at bounding box center [128, 189] width 61 height 5
